Goal: Entertainment & Leisure: Consume media (video, audio)

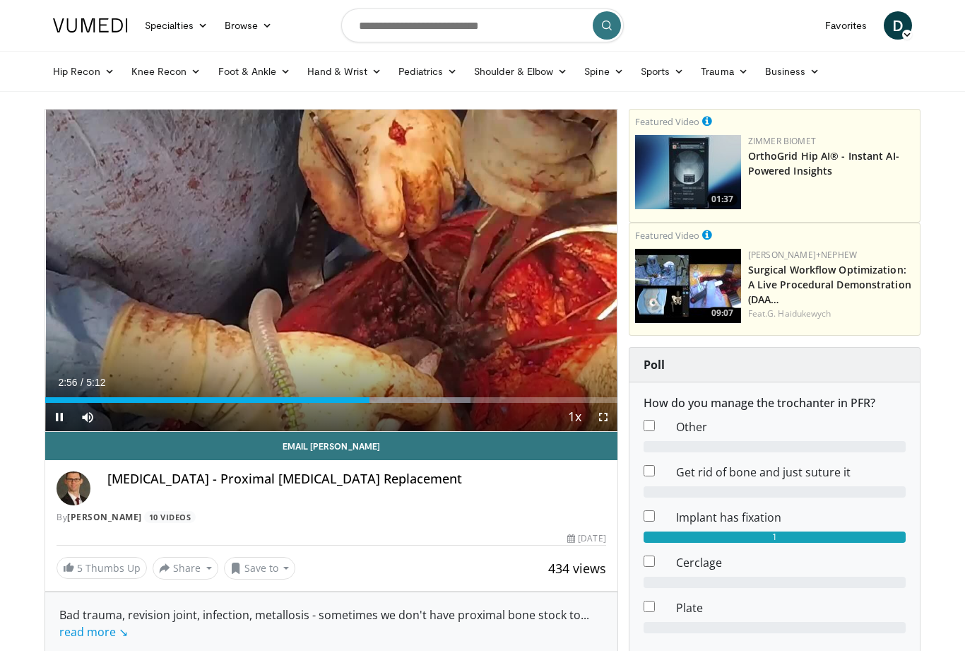
click at [584, 171] on div "10 seconds Tap to unmute" at bounding box center [331, 270] width 572 height 321
